Goal: Find specific page/section: Find specific page/section

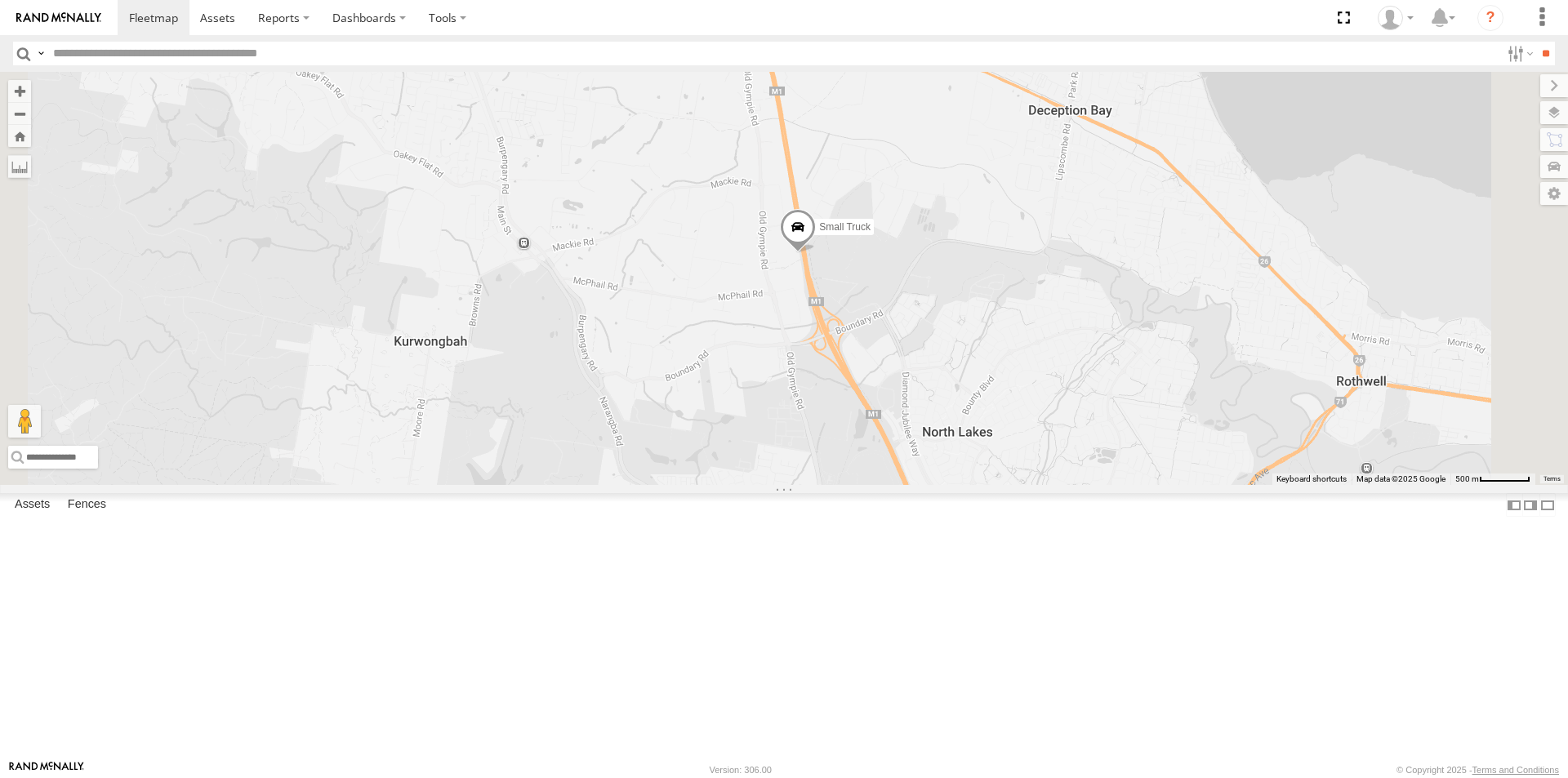
drag, startPoint x: 1037, startPoint y: 140, endPoint x: 939, endPoint y: 474, distance: 348.1
click at [939, 474] on div "Small Truck" at bounding box center [784, 278] width 1568 height 413
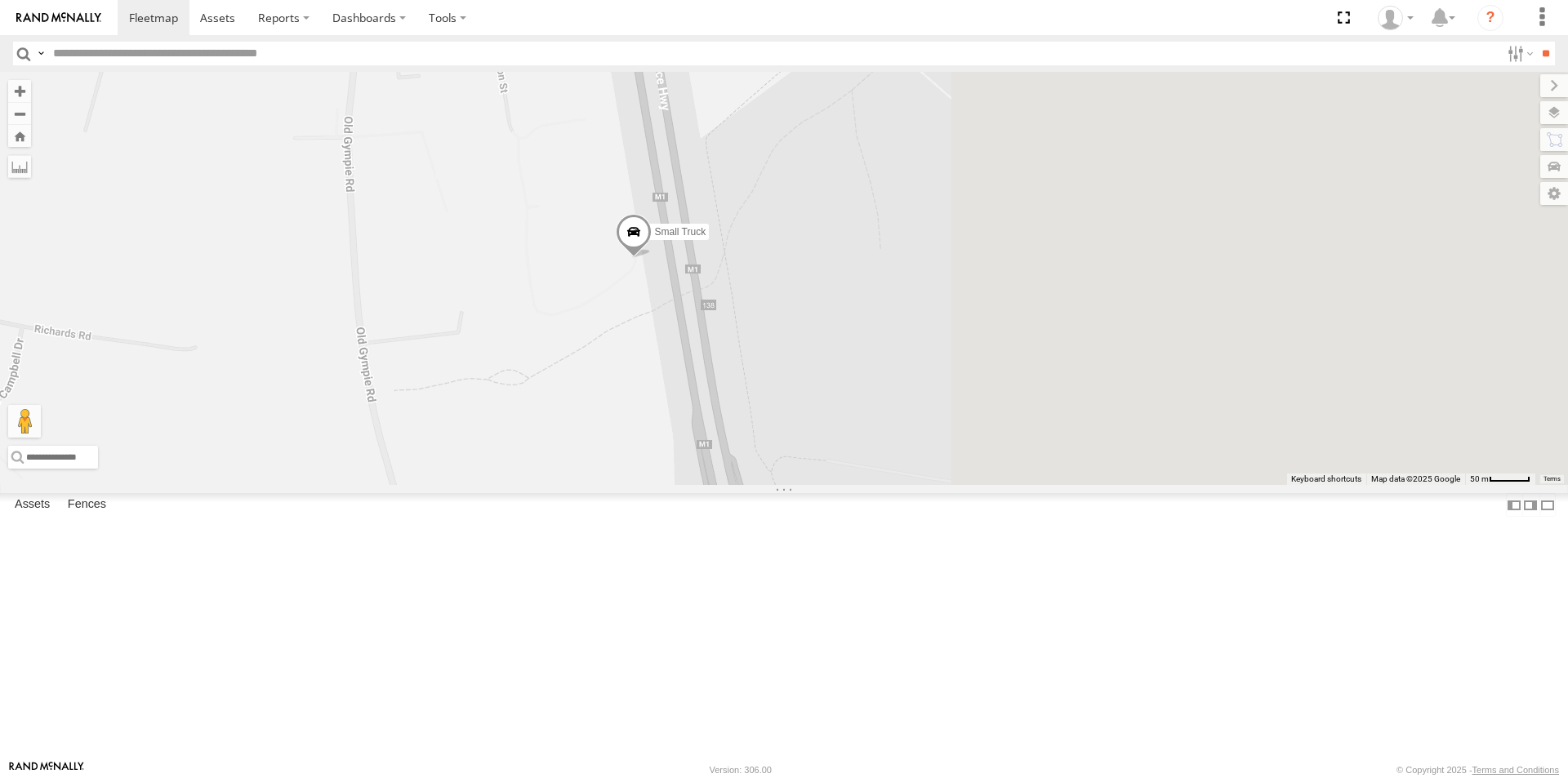
drag, startPoint x: 1181, startPoint y: 318, endPoint x: 592, endPoint y: 810, distance: 767.5
click at [592, 777] on html at bounding box center [784, 389] width 1568 height 778
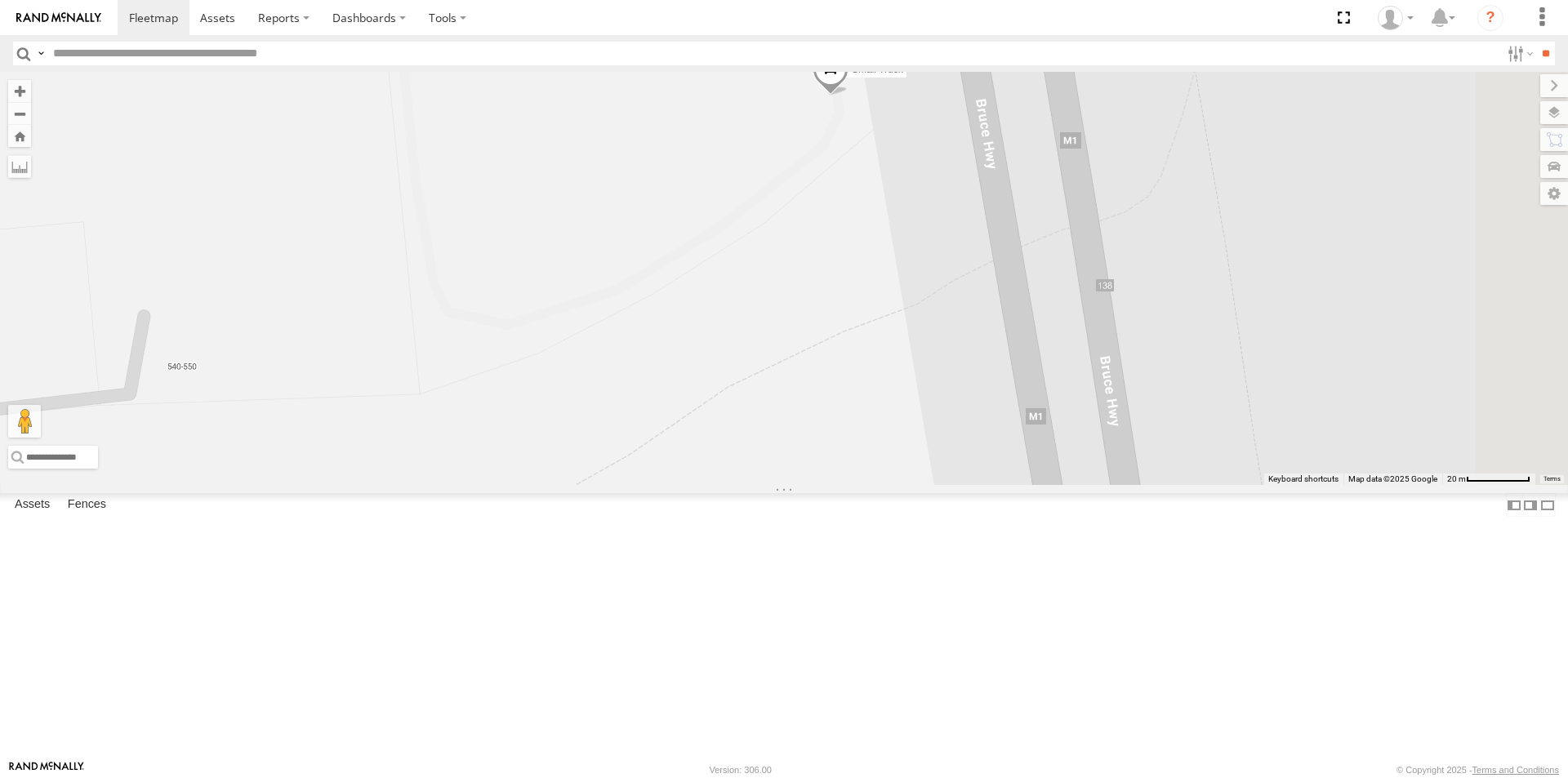
drag, startPoint x: 1107, startPoint y: 387, endPoint x: 383, endPoint y: 765, distance: 816.7
click at [358, 777] on html at bounding box center [784, 389] width 1568 height 778
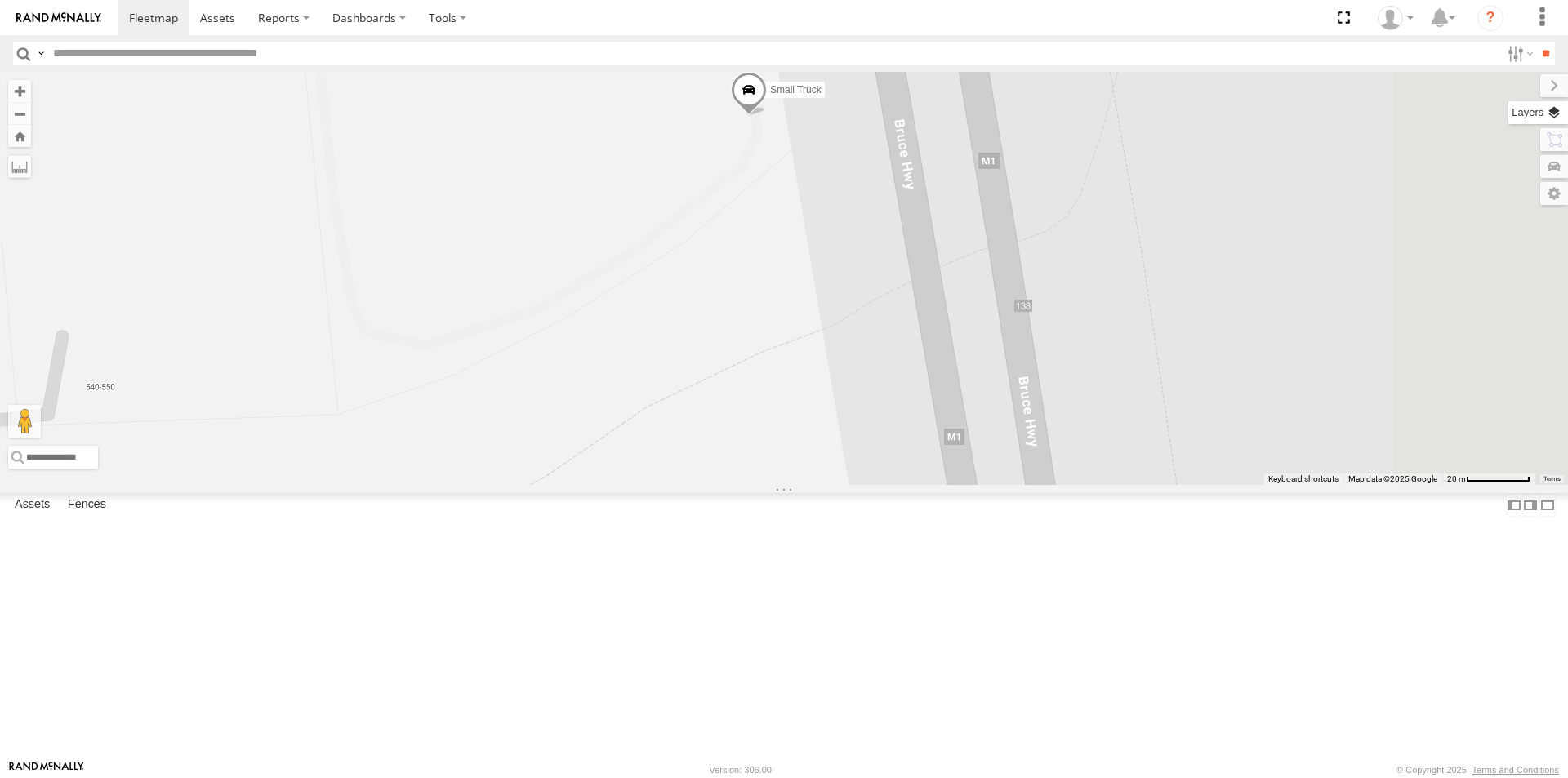
click at [1555, 115] on label at bounding box center [1538, 112] width 60 height 22
click at [0, 0] on span "Basemaps" at bounding box center [0, 0] width 0 height 0
click at [0, 0] on span "Satellite + Roadmap" at bounding box center [0, 0] width 0 height 0
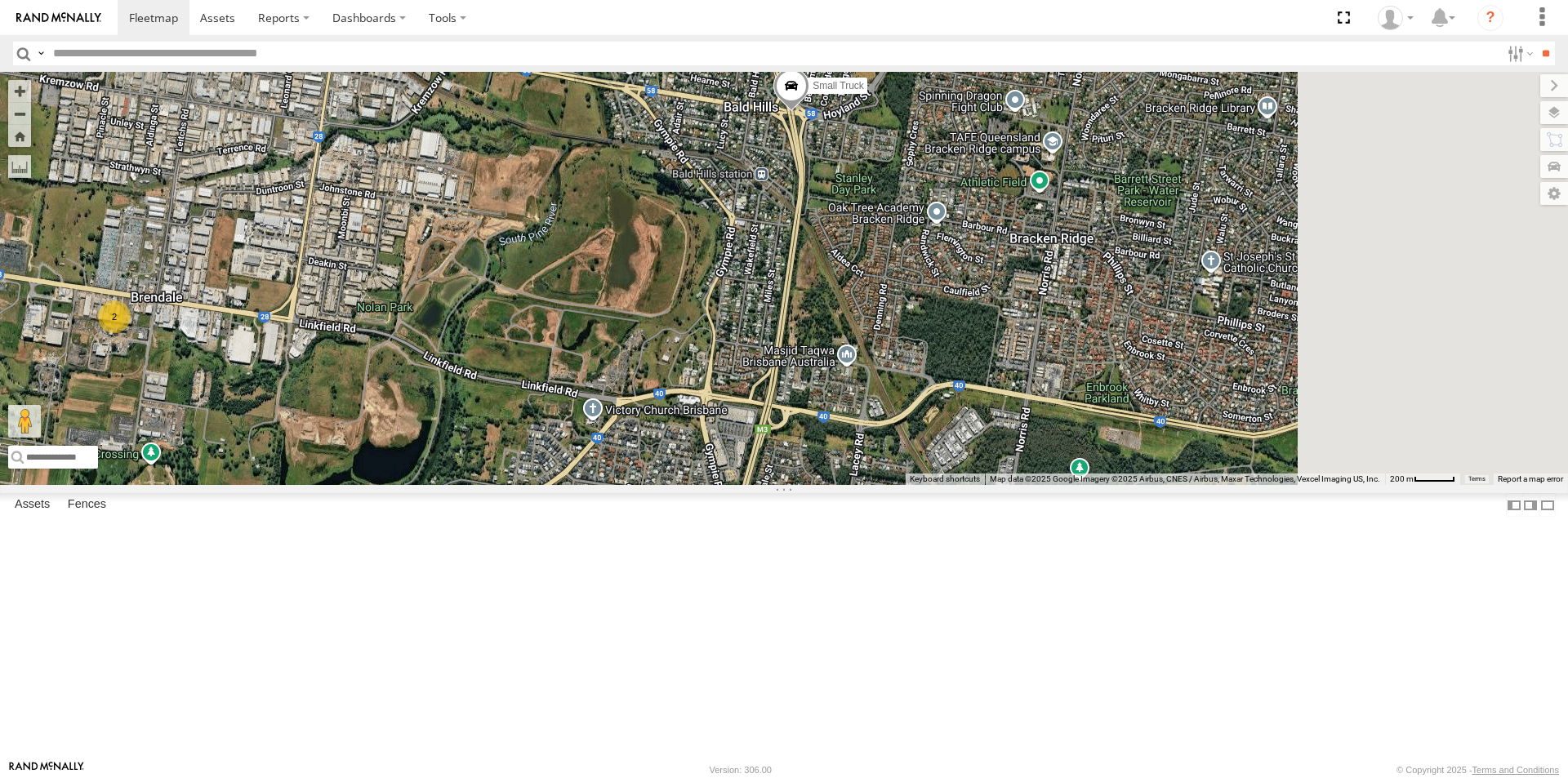
drag, startPoint x: 1127, startPoint y: 451, endPoint x: 793, endPoint y: 383, distance: 340.9
click at [793, 383] on div "Small Truck 2" at bounding box center [784, 278] width 1568 height 413
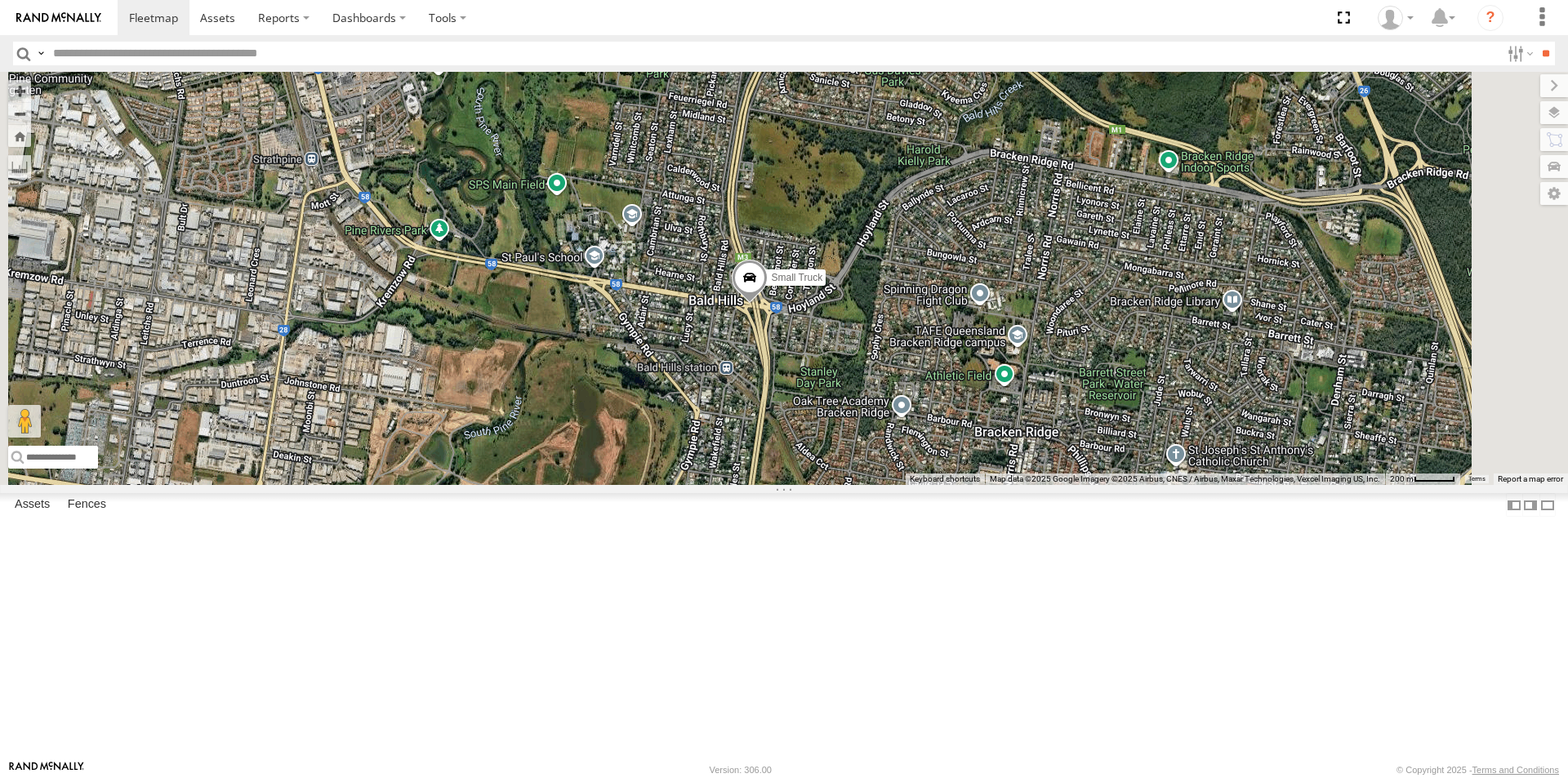
drag, startPoint x: 864, startPoint y: 270, endPoint x: 813, endPoint y: 493, distance: 228.8
click at [813, 485] on div "Small Truck" at bounding box center [784, 278] width 1568 height 413
